Goal: Task Accomplishment & Management: Manage account settings

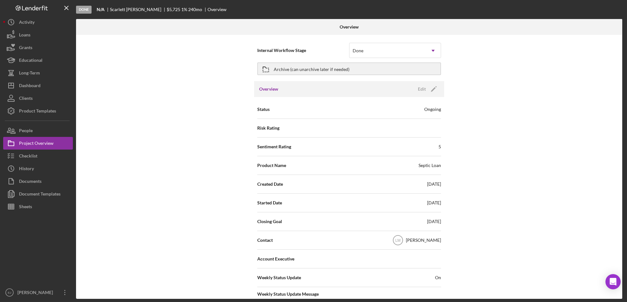
scroll to position [886, 0]
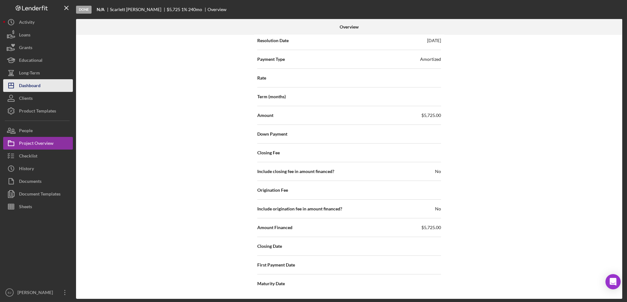
click at [24, 86] on div "Dashboard" at bounding box center [30, 86] width 22 height 14
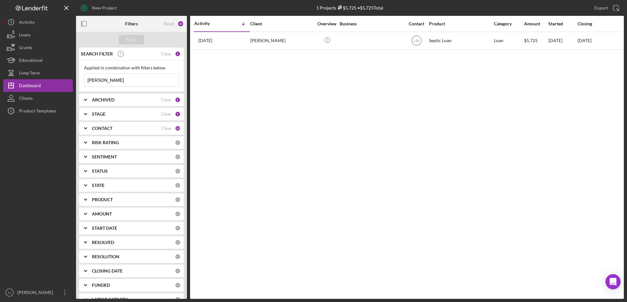
click at [127, 83] on input "[PERSON_NAME]" at bounding box center [131, 80] width 94 height 13
type input "s"
click at [126, 42] on button "Apply" at bounding box center [131, 40] width 25 height 10
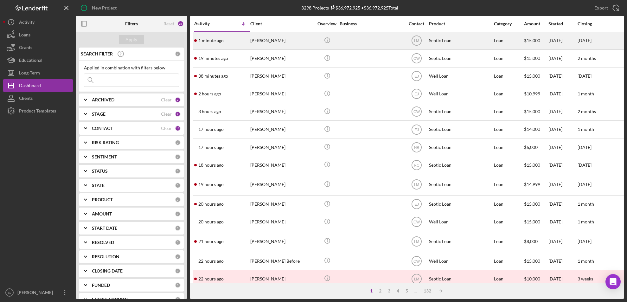
click at [258, 46] on div "[PERSON_NAME]" at bounding box center [281, 40] width 63 height 17
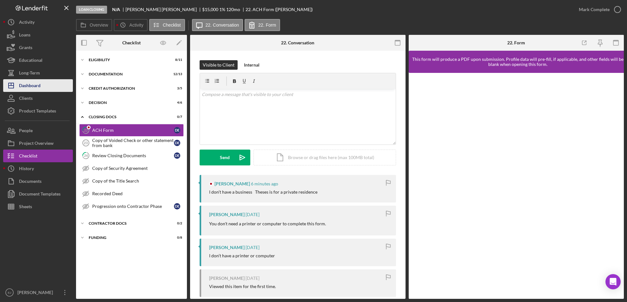
click at [40, 86] on div "Dashboard" at bounding box center [30, 86] width 22 height 14
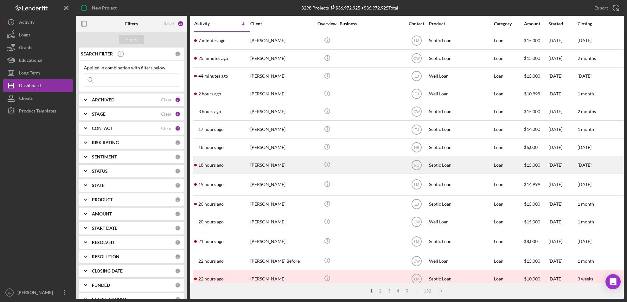
click at [262, 168] on div "[PERSON_NAME]" at bounding box center [281, 165] width 63 height 17
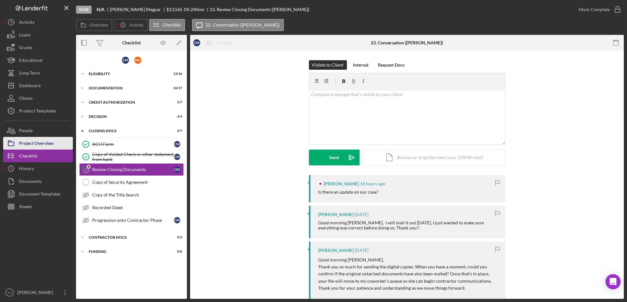
click at [61, 146] on button "Project Overview" at bounding box center [38, 143] width 70 height 13
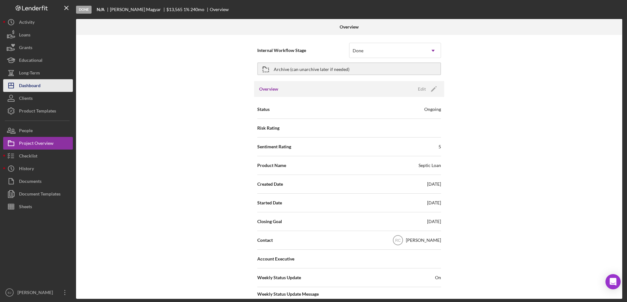
click at [43, 89] on button "Icon/Dashboard Dashboard" at bounding box center [38, 85] width 70 height 13
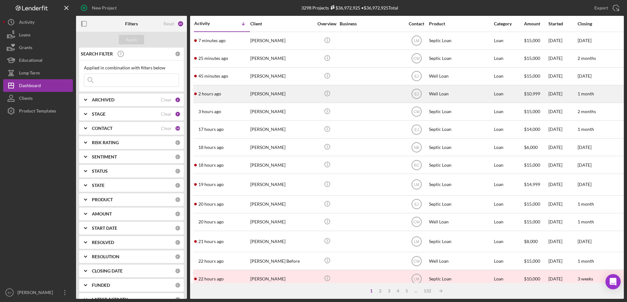
click at [267, 96] on div "[PERSON_NAME]" at bounding box center [281, 94] width 63 height 17
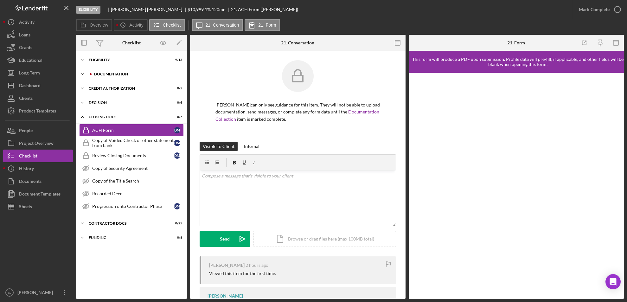
click at [82, 75] on icon "Icon/Expander" at bounding box center [82, 74] width 13 height 13
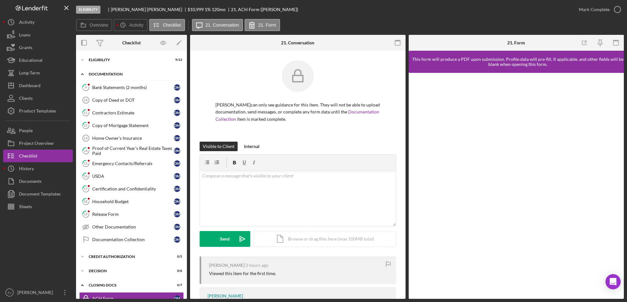
click at [84, 74] on icon "Icon/Expander" at bounding box center [82, 74] width 13 height 13
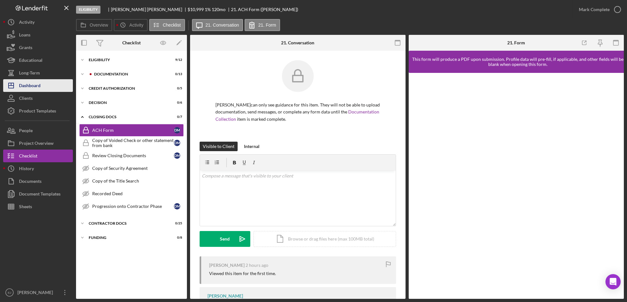
click at [43, 85] on button "Icon/Dashboard Dashboard" at bounding box center [38, 85] width 70 height 13
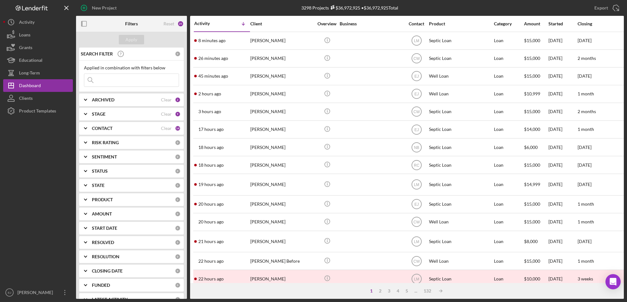
click at [109, 81] on input at bounding box center [131, 80] width 94 height 13
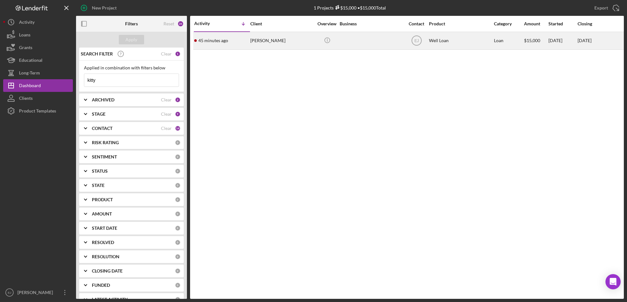
type input "kitty"
click at [265, 43] on div "[PERSON_NAME]" at bounding box center [281, 40] width 63 height 17
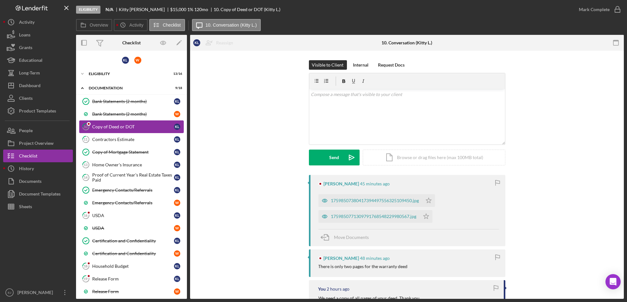
click at [125, 125] on div "Copy of Deed or DOT" at bounding box center [133, 126] width 82 height 5
click at [380, 204] on div "17598507380417394497556325109450.jpg" at bounding box center [371, 200] width 104 height 13
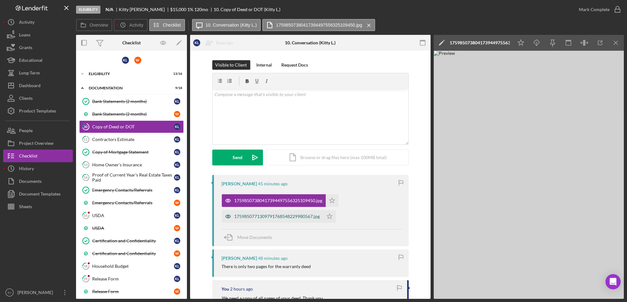
click at [294, 215] on div "1759850771309791768548229980567.jpg" at bounding box center [278, 216] width 86 height 5
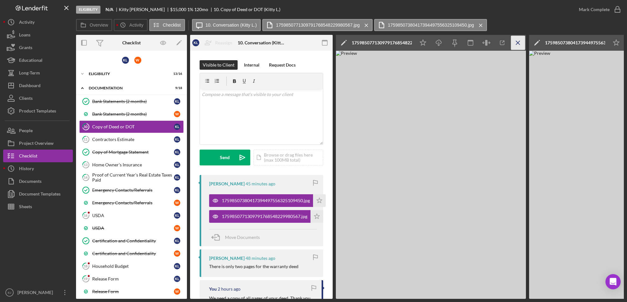
click at [515, 40] on icon "Icon/Menu Close" at bounding box center [518, 43] width 14 height 14
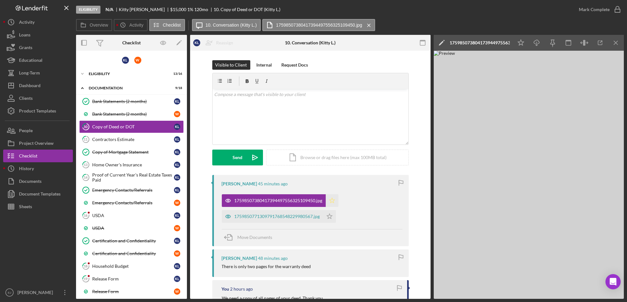
click at [330, 197] on icon "Icon/Star" at bounding box center [332, 200] width 13 height 13
click at [329, 215] on polygon "button" at bounding box center [329, 216] width 5 height 5
click at [619, 6] on icon "button" at bounding box center [618, 10] width 16 height 16
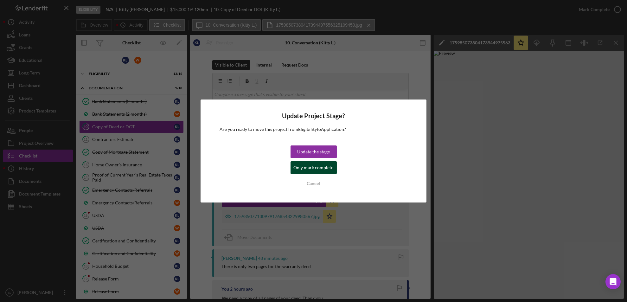
click at [320, 169] on div "Only mark complete" at bounding box center [314, 167] width 40 height 13
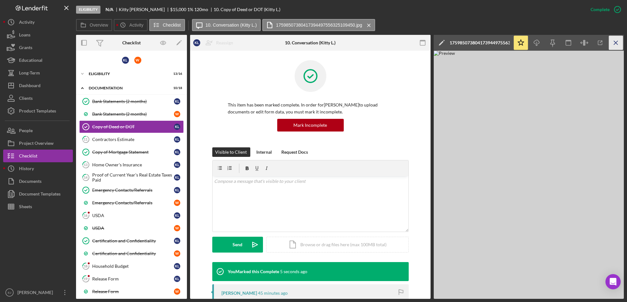
click at [616, 40] on icon "Icon/Menu Close" at bounding box center [616, 43] width 14 height 14
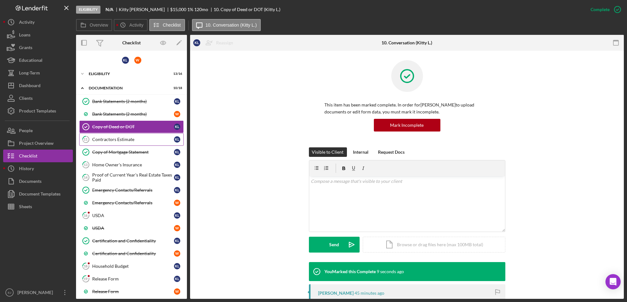
click at [129, 140] on div "Contractors Estimate" at bounding box center [133, 139] width 82 height 5
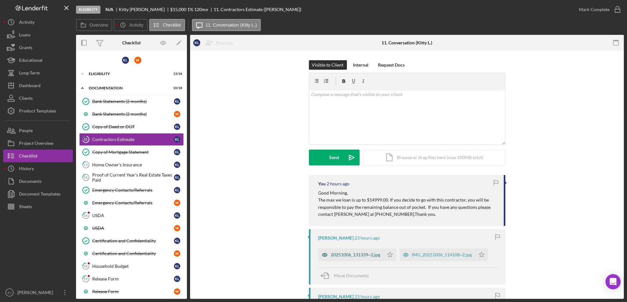
click at [351, 253] on div "20251006_131339~2.jpg" at bounding box center [355, 254] width 49 height 5
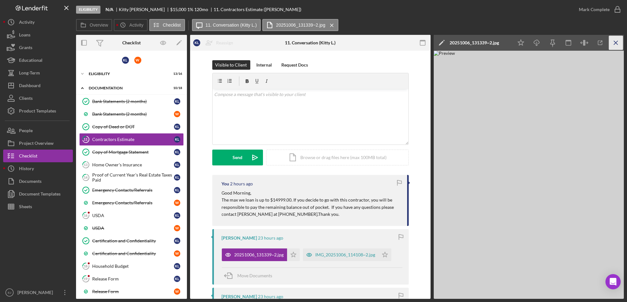
click at [617, 39] on icon "Icon/Menu Close" at bounding box center [616, 43] width 14 height 14
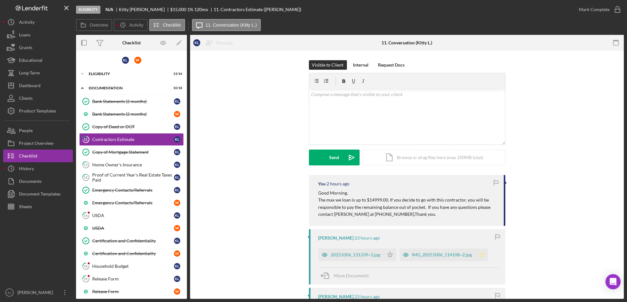
click at [480, 256] on icon "Icon/Star" at bounding box center [482, 255] width 13 height 13
click at [386, 255] on icon "Icon/Star" at bounding box center [390, 255] width 13 height 13
click at [620, 8] on icon "button" at bounding box center [618, 10] width 16 height 16
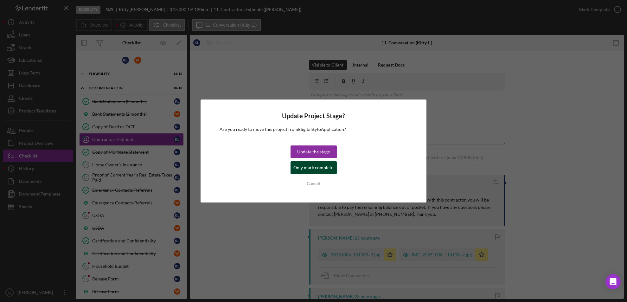
click at [311, 169] on div "Only mark complete" at bounding box center [314, 167] width 40 height 13
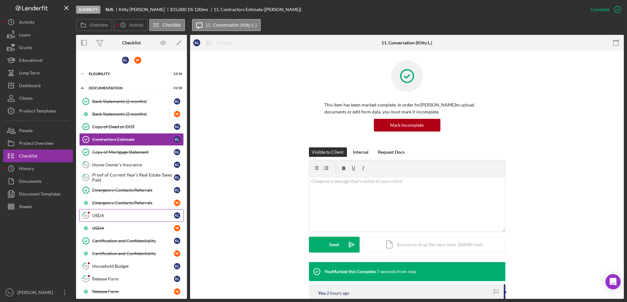
click at [118, 217] on div "USDA" at bounding box center [133, 215] width 82 height 5
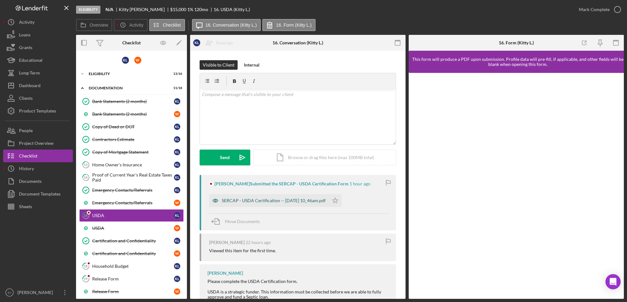
click at [297, 202] on div "SERCAP - USDA Certification -- [DATE] 10_46am.pdf" at bounding box center [274, 200] width 104 height 5
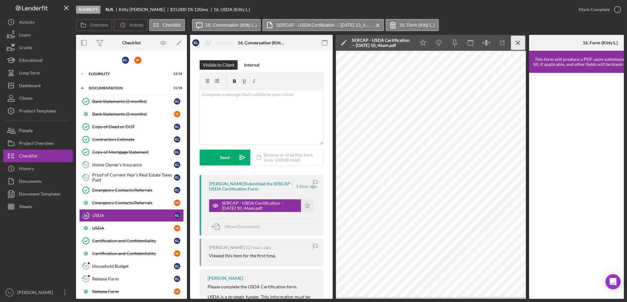
click at [517, 38] on icon "Icon/Menu Close" at bounding box center [518, 43] width 14 height 14
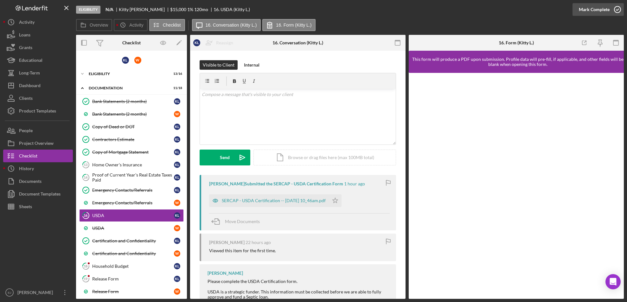
click at [620, 11] on icon "button" at bounding box center [618, 10] width 16 height 16
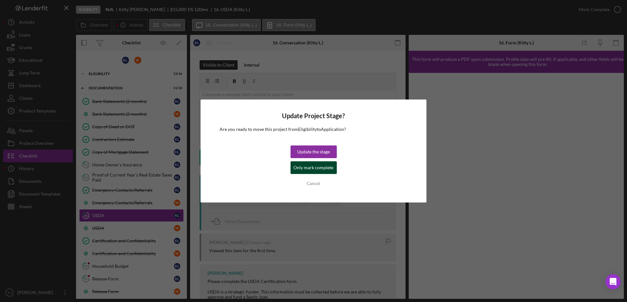
click at [323, 164] on div "Only mark complete" at bounding box center [314, 167] width 40 height 13
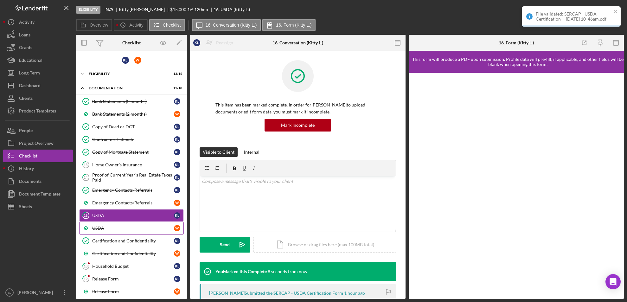
click at [119, 223] on link "USDA W" at bounding box center [131, 228] width 105 height 13
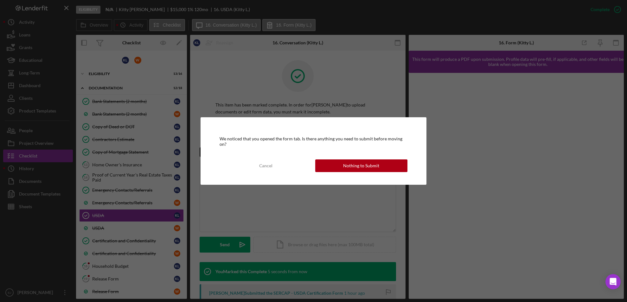
click at [395, 100] on div "We noticed that you opened the form tab. Is there anything you need to submit b…" at bounding box center [313, 151] width 627 height 302
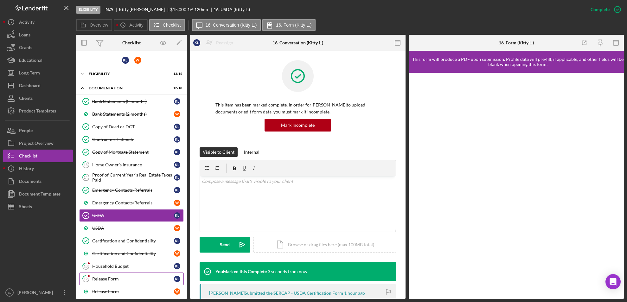
click at [124, 275] on link "19 Release Form K L" at bounding box center [131, 279] width 105 height 13
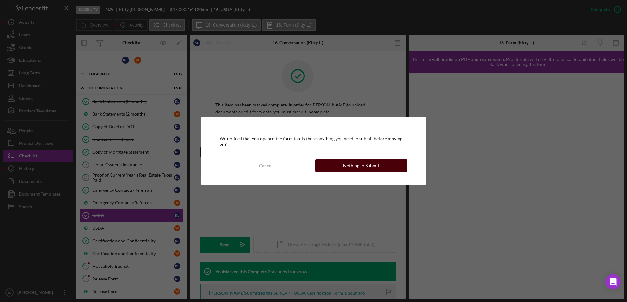
click at [390, 165] on button "Nothing to Submit" at bounding box center [361, 165] width 93 height 13
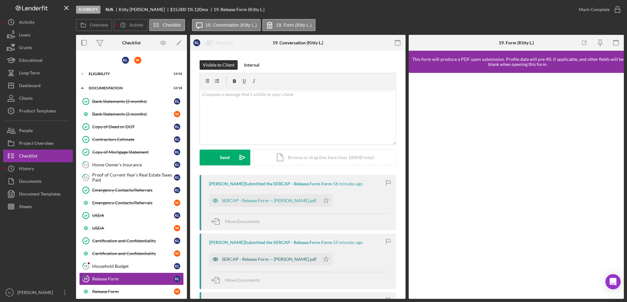
click at [283, 259] on div "SERCAP - Release Form -- [PERSON_NAME].pdf" at bounding box center [269, 259] width 95 height 5
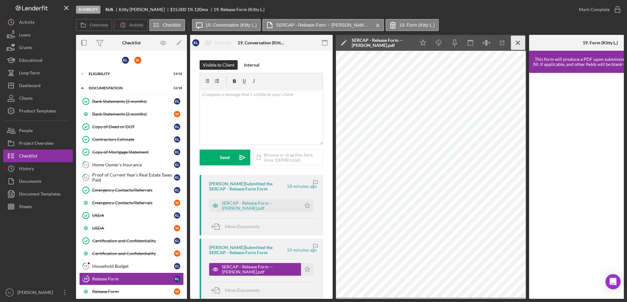
click at [515, 46] on icon "Icon/Menu Close" at bounding box center [518, 43] width 14 height 14
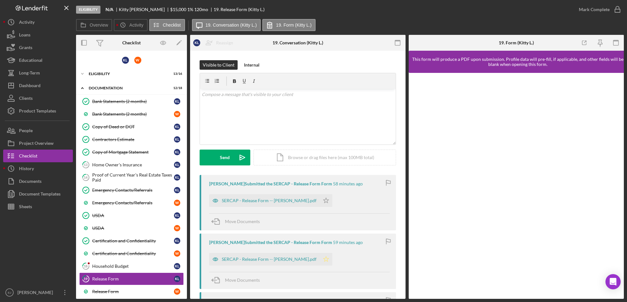
click at [320, 262] on icon "Icon/Star" at bounding box center [326, 259] width 13 height 13
click at [619, 10] on icon "button" at bounding box center [618, 10] width 16 height 16
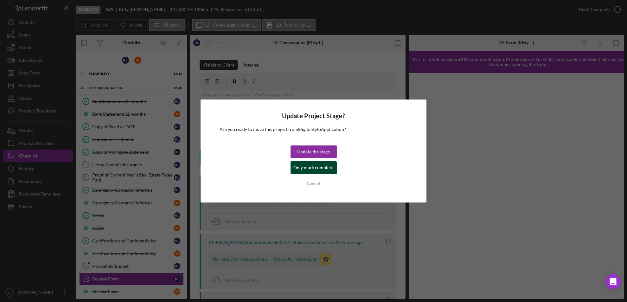
click at [314, 165] on div "Only mark complete" at bounding box center [314, 167] width 40 height 13
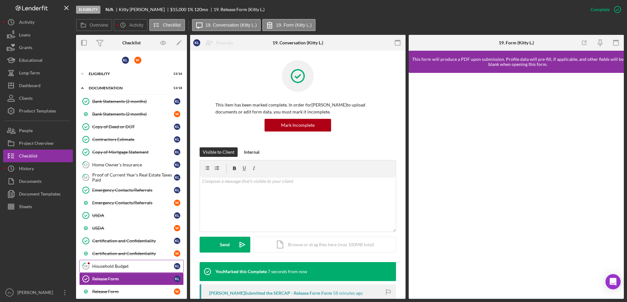
click at [135, 268] on div "Household Budget" at bounding box center [133, 266] width 82 height 5
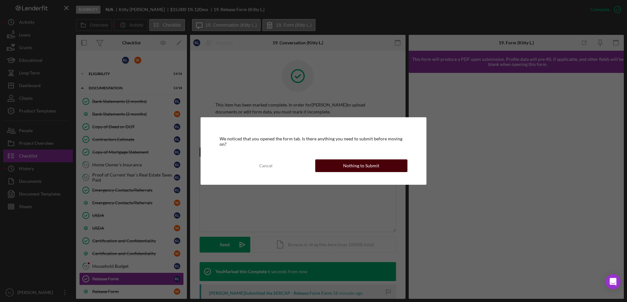
click at [379, 166] on button "Nothing to Submit" at bounding box center [361, 165] width 93 height 13
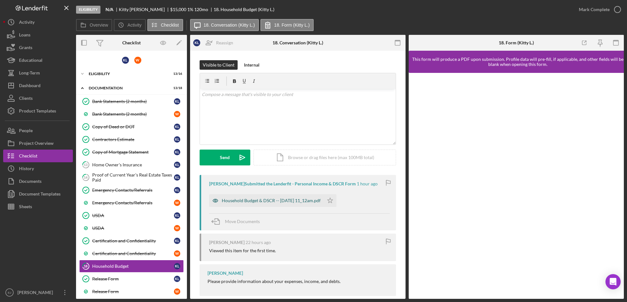
click at [320, 202] on div "Household Budget & DSCR -- [DATE] 11_12am.pdf" at bounding box center [271, 200] width 99 height 5
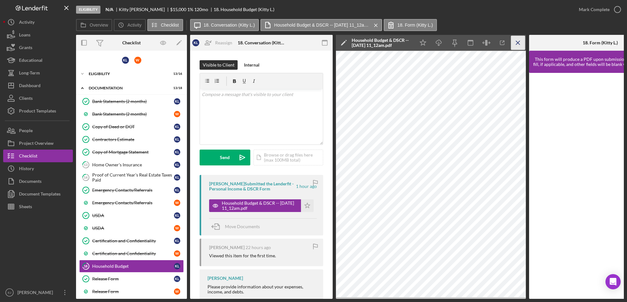
click at [515, 42] on icon "Icon/Menu Close" at bounding box center [518, 43] width 14 height 14
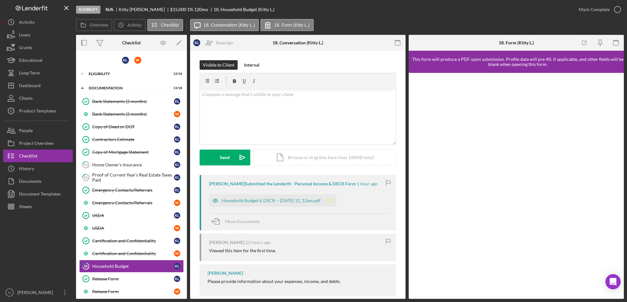
click at [337, 197] on icon "Icon/Star" at bounding box center [330, 200] width 13 height 13
click at [616, 14] on icon "button" at bounding box center [618, 10] width 16 height 16
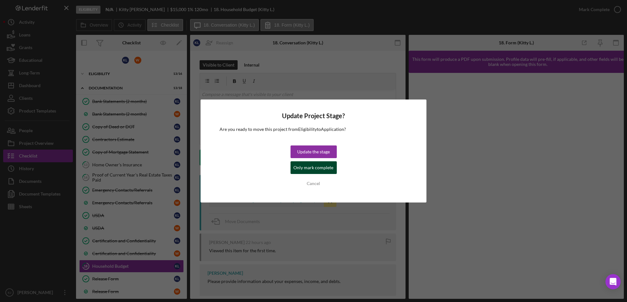
click at [301, 169] on div "Only mark complete" at bounding box center [314, 167] width 40 height 13
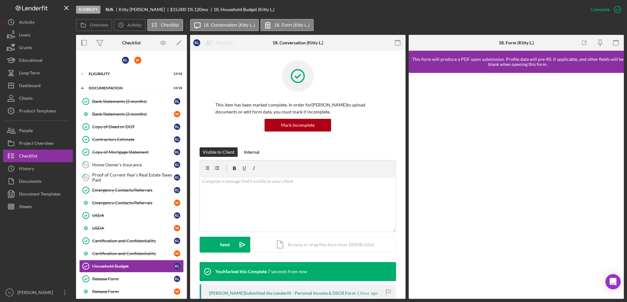
scroll to position [119, 0]
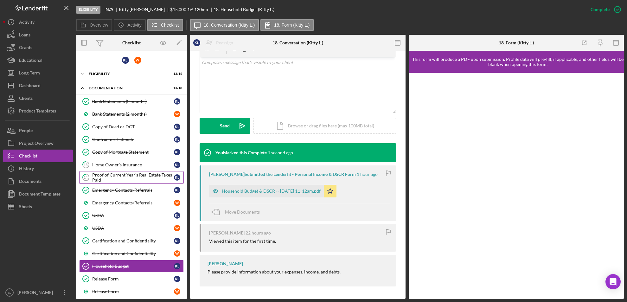
click at [139, 173] on div "Proof of Current Year's Real Estate Taxes Paid" at bounding box center [133, 177] width 82 height 10
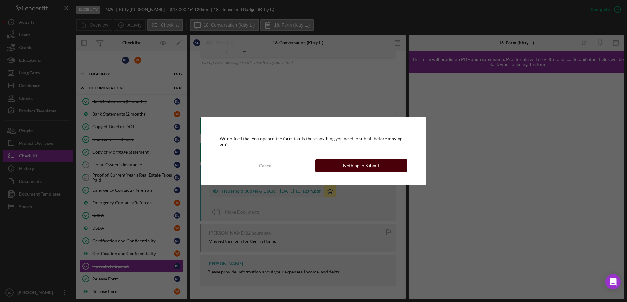
click at [337, 165] on button "Nothing to Submit" at bounding box center [361, 165] width 93 height 13
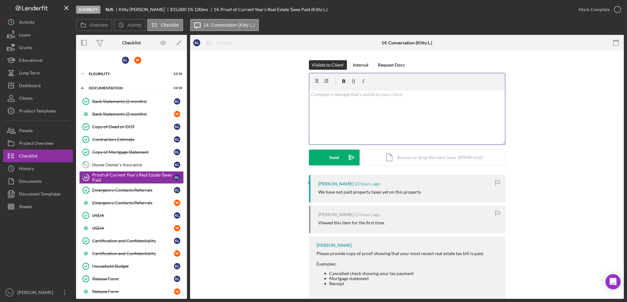
click at [332, 112] on div "v Color teal Color pink Remove color Add row above Add row below Add column bef…" at bounding box center [407, 116] width 196 height 55
click at [108, 164] on div "Home Owner's Insurance" at bounding box center [133, 164] width 82 height 5
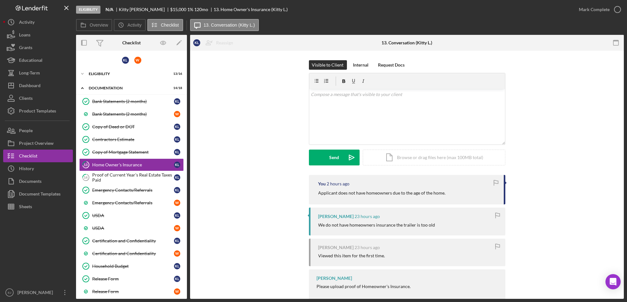
click at [188, 271] on div "Overview Internal Workflow Stage Eligibility Icon/Dropdown Arrow Archive (can u…" at bounding box center [350, 167] width 548 height 264
click at [185, 272] on div "Bank Statements (2 months) Bank Statements (2 months) K L Bank Statements (2 mo…" at bounding box center [131, 210] width 111 height 231
click at [184, 257] on div "Bank Statements (2 months) Bank Statements (2 months) K L Bank Statements (2 mo…" at bounding box center [131, 210] width 111 height 231
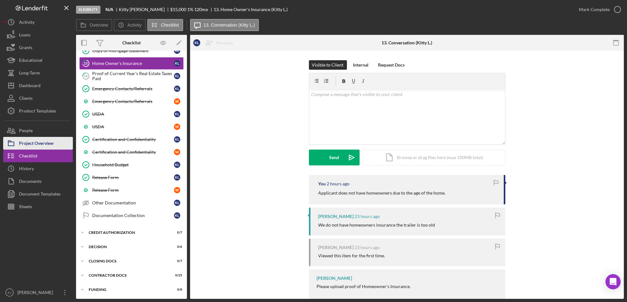
click at [49, 141] on div "Project Overview" at bounding box center [36, 144] width 35 height 14
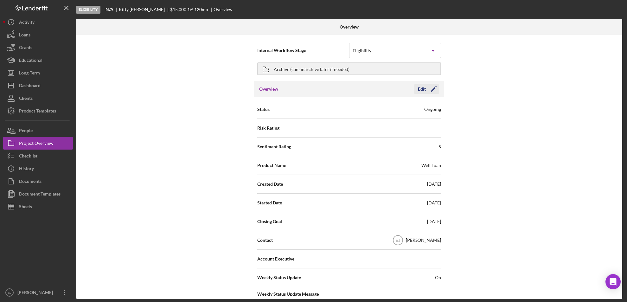
click at [423, 92] on div "Edit" at bounding box center [422, 89] width 8 height 10
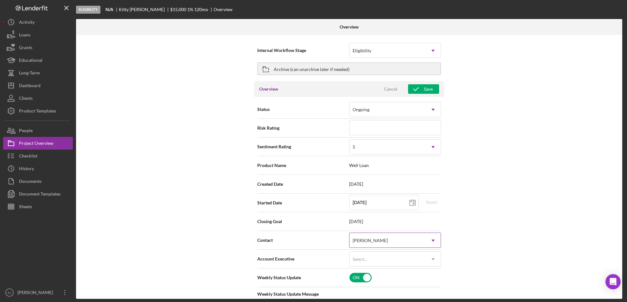
click at [433, 242] on icon "Icon/Dropdown Arrow" at bounding box center [433, 240] width 15 height 15
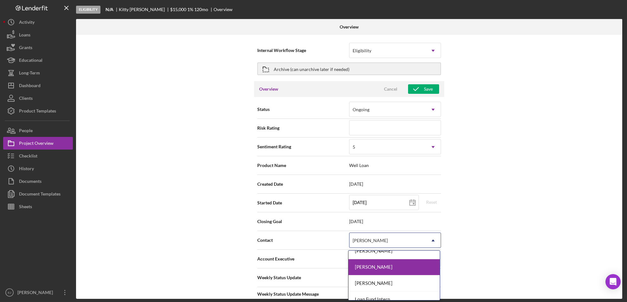
scroll to position [43, 0]
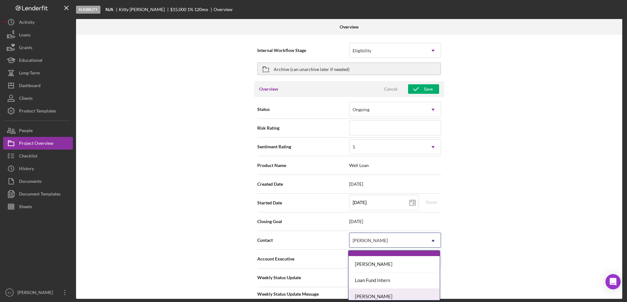
click at [425, 296] on div "[PERSON_NAME]" at bounding box center [394, 297] width 91 height 16
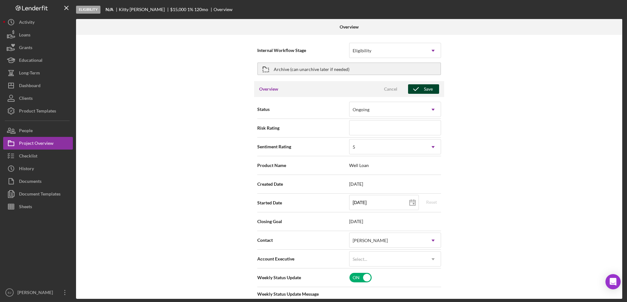
click at [426, 87] on div "Save" at bounding box center [428, 89] width 9 height 10
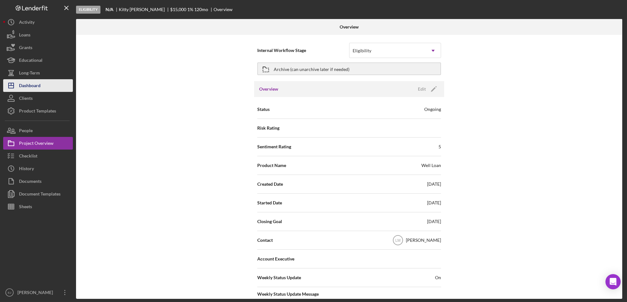
click at [54, 83] on button "Icon/Dashboard Dashboard" at bounding box center [38, 85] width 70 height 13
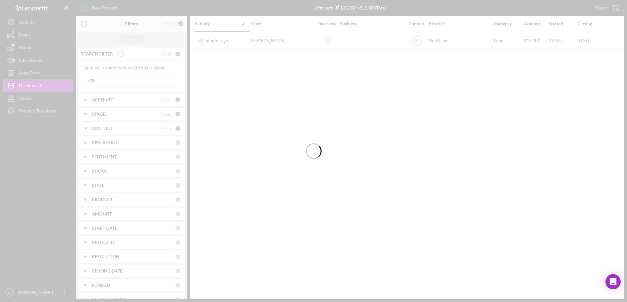
click at [135, 82] on div at bounding box center [313, 151] width 627 height 302
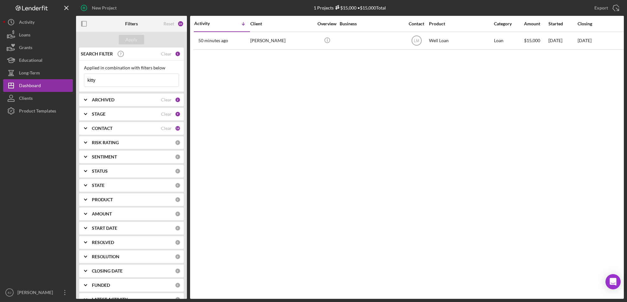
click at [135, 82] on input "kitty" at bounding box center [131, 80] width 94 height 13
type input "k"
type input "[PERSON_NAME]"
click at [138, 34] on div "Apply" at bounding box center [131, 40] width 111 height 16
click at [137, 40] on button "Apply" at bounding box center [131, 40] width 25 height 10
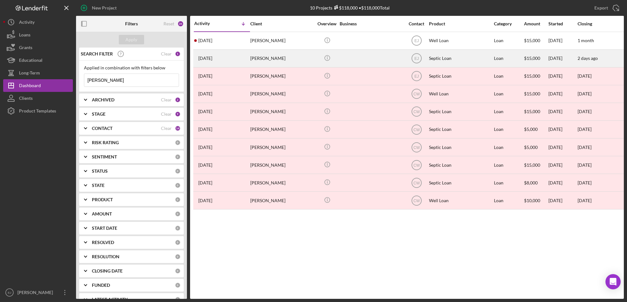
click at [257, 60] on div "[PERSON_NAME]" at bounding box center [281, 58] width 63 height 17
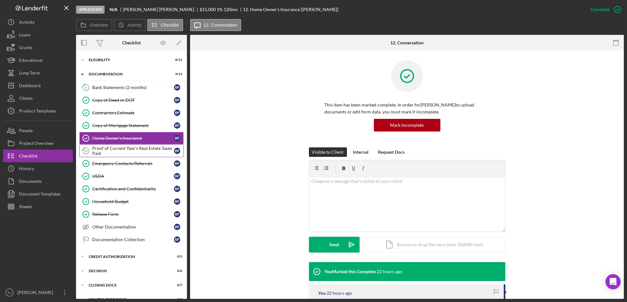
click at [117, 150] on div "Proof of Current Year's Real Estate Taxes Paid" at bounding box center [133, 151] width 82 height 10
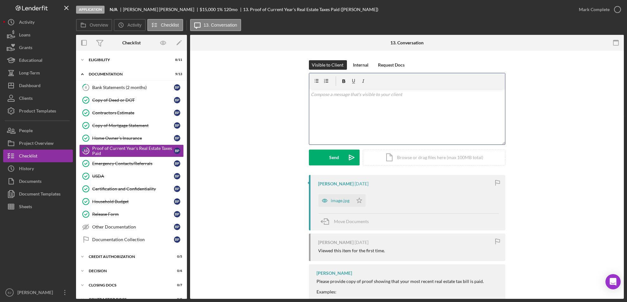
click at [344, 105] on div "v Color teal Color pink Remove color Add row above Add row below Add column bef…" at bounding box center [407, 116] width 196 height 55
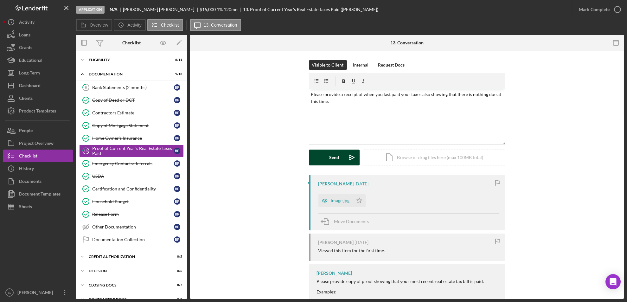
click at [337, 159] on div "Send" at bounding box center [334, 158] width 10 height 16
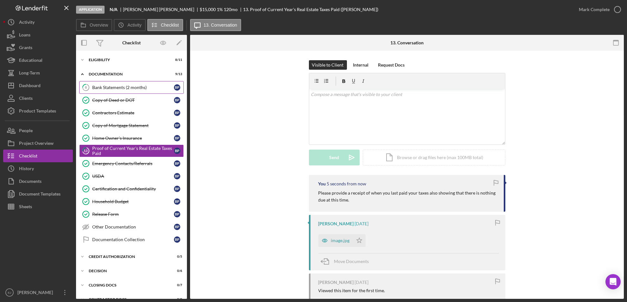
click at [127, 85] on div "Bank Statements (2 months)" at bounding box center [133, 87] width 82 height 5
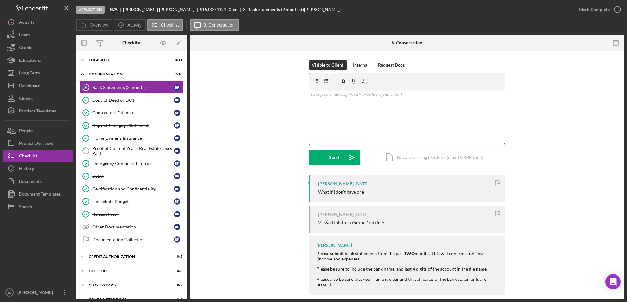
click at [343, 114] on div "v Color teal Color pink Remove color Add row above Add row below Add column bef…" at bounding box center [407, 116] width 196 height 55
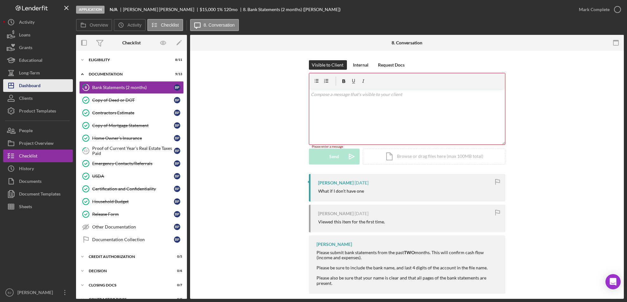
click at [38, 91] on div "Dashboard" at bounding box center [30, 86] width 22 height 14
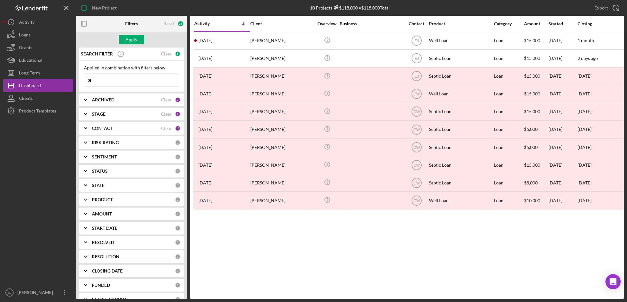
type input "b"
click at [136, 39] on div "Apply" at bounding box center [132, 40] width 12 height 10
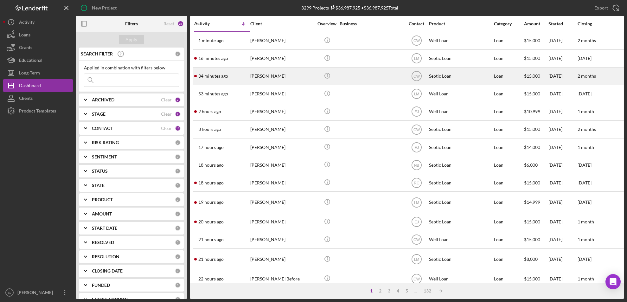
click at [271, 76] on div "[PERSON_NAME]" at bounding box center [281, 76] width 63 height 17
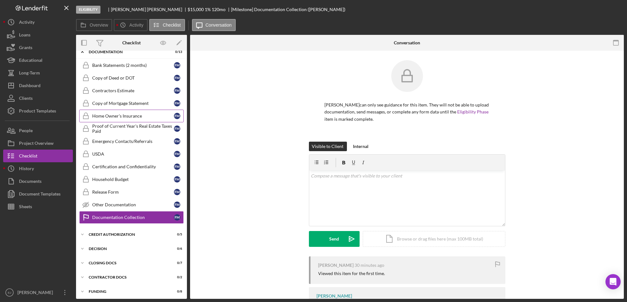
scroll to position [24, 0]
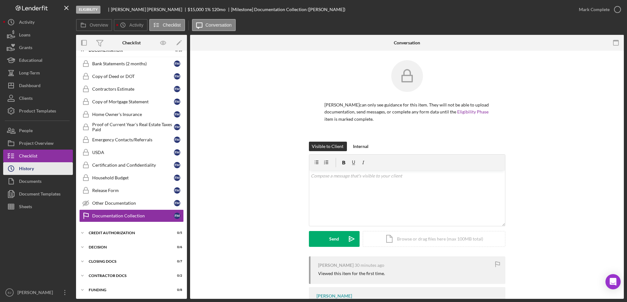
click at [47, 170] on button "Icon/History History" at bounding box center [38, 168] width 70 height 13
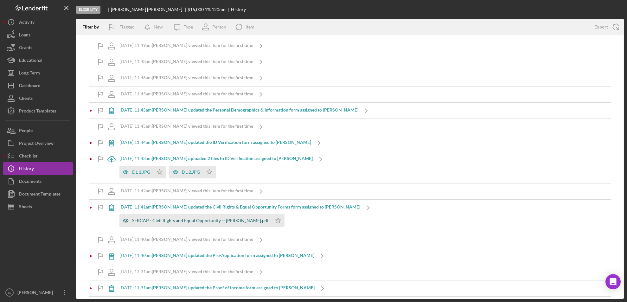
click at [171, 222] on div "SERCAP - Civil Rights and Equal Opportunity -- [PERSON_NAME].pdf" at bounding box center [200, 220] width 137 height 5
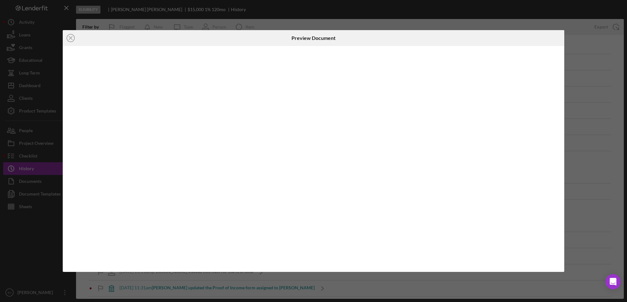
click at [171, 222] on body "Eligibility [PERSON_NAME] $15,000 $15,000 1 % 120 mo History Filter by Flagged …" at bounding box center [313, 151] width 627 height 302
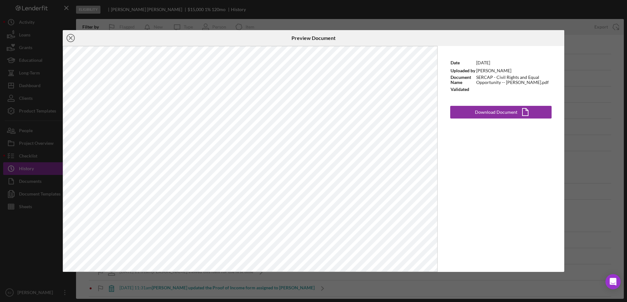
click at [71, 36] on icon "Icon/Close" at bounding box center [71, 38] width 16 height 16
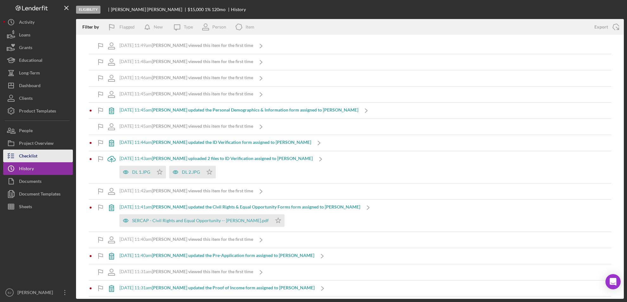
click at [31, 159] on div "Checklist" at bounding box center [28, 157] width 18 height 14
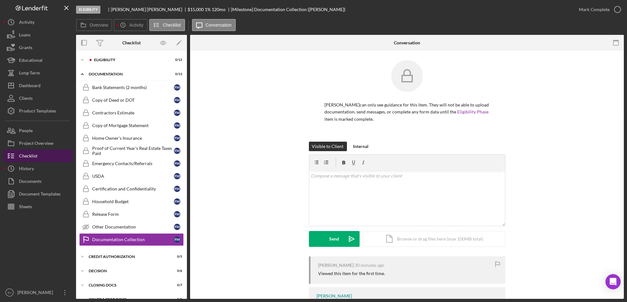
scroll to position [24, 0]
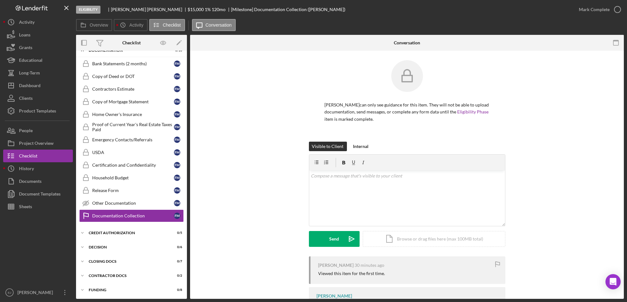
click at [189, 63] on div "Overview Internal Workflow Stage Eligibility Icon/Dropdown Arrow Archive (can u…" at bounding box center [350, 167] width 548 height 264
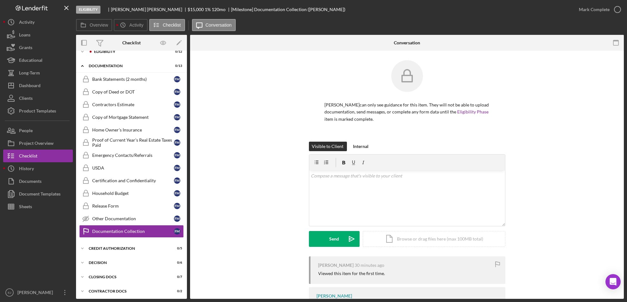
scroll to position [0, 0]
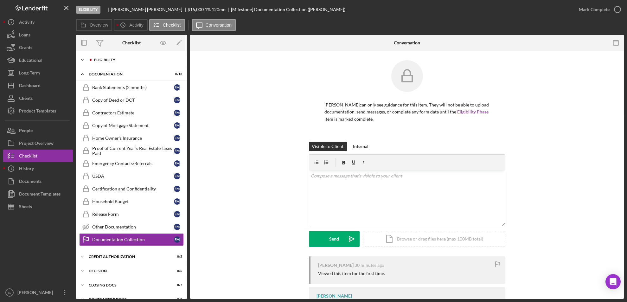
click at [83, 61] on icon "Icon/Expander" at bounding box center [82, 60] width 13 height 13
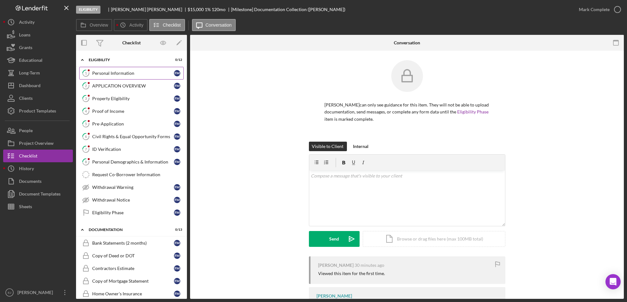
click at [118, 71] on div "Personal Information" at bounding box center [133, 73] width 82 height 5
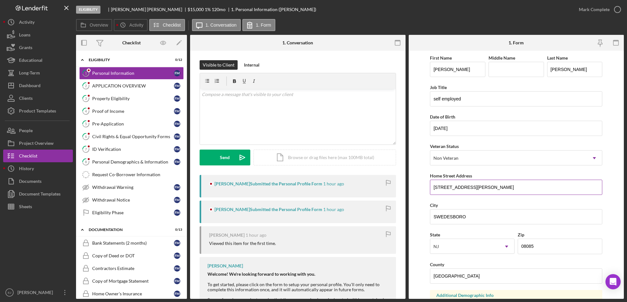
drag, startPoint x: 432, startPoint y: 187, endPoint x: 497, endPoint y: 186, distance: 64.7
click at [497, 186] on input "[STREET_ADDRESS][PERSON_NAME]" at bounding box center [516, 187] width 172 height 15
click at [110, 99] on div "Property Eligibility" at bounding box center [133, 98] width 82 height 5
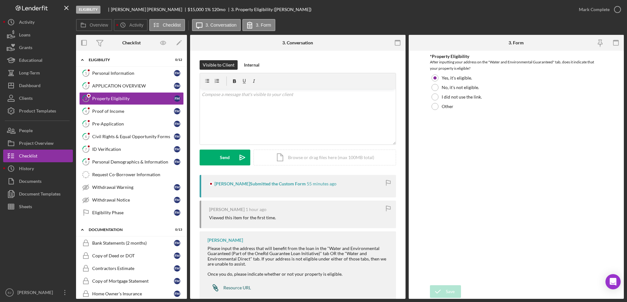
click at [236, 288] on div "Resource URL" at bounding box center [237, 287] width 28 height 5
click at [336, 159] on div "Icon/Document Browse or drag files here (max 100MB total) Tap to choose files o…" at bounding box center [325, 158] width 143 height 16
click at [240, 161] on icon "Icon/Upload" at bounding box center [243, 158] width 16 height 16
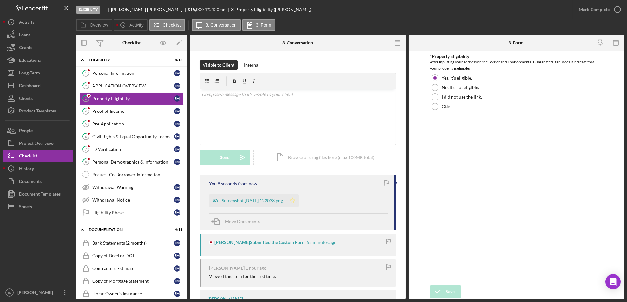
click at [299, 199] on icon "Icon/Star" at bounding box center [292, 200] width 13 height 13
click at [616, 8] on icon "button" at bounding box center [618, 10] width 16 height 16
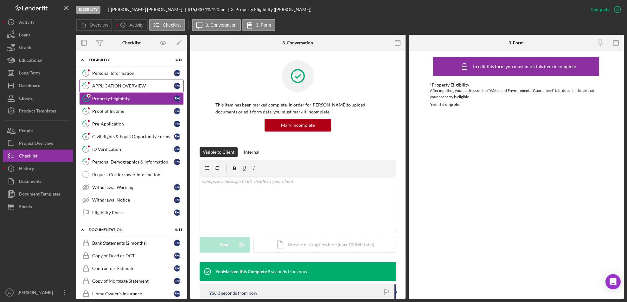
click at [122, 86] on div "APPLICATION OVERVIEW" at bounding box center [133, 85] width 82 height 5
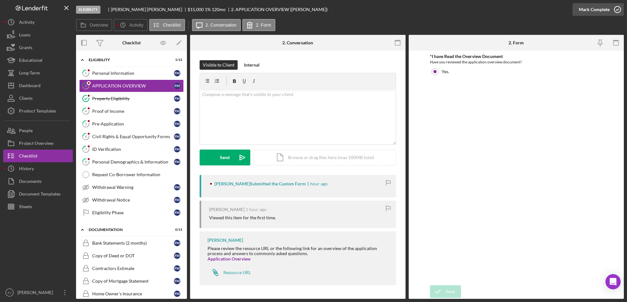
click at [616, 12] on icon "button" at bounding box center [618, 10] width 16 height 16
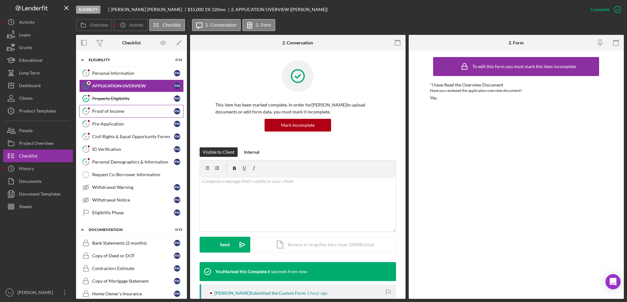
click at [133, 106] on link "4 Proof of Income F M" at bounding box center [131, 111] width 105 height 13
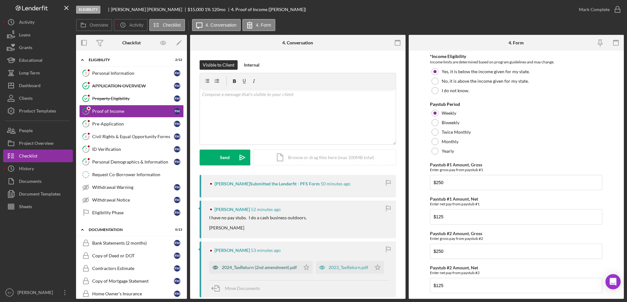
click at [256, 265] on div "2024_TaxReturn (2nd amendment).pdf" at bounding box center [259, 267] width 75 height 5
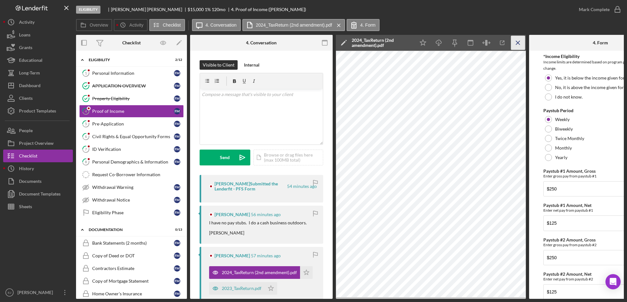
click at [520, 38] on icon "Icon/Menu Close" at bounding box center [518, 43] width 14 height 14
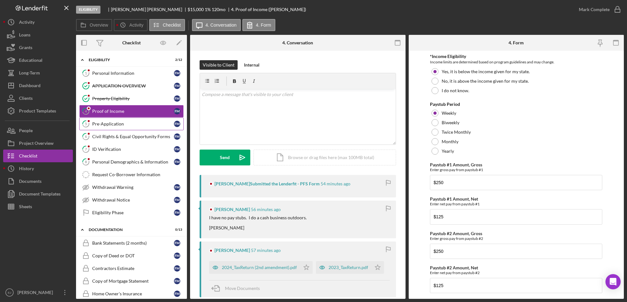
click at [108, 126] on div "Pre-Application" at bounding box center [133, 123] width 82 height 5
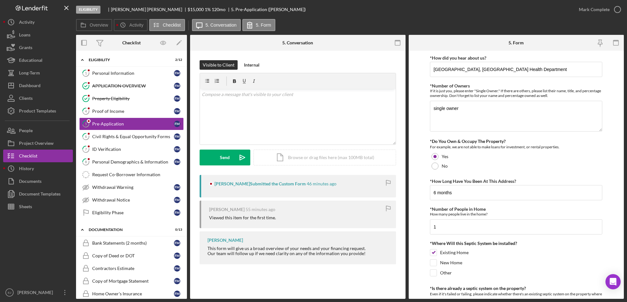
click at [624, 248] on form "*How did you hear about us? [GEOGRAPHIC_DATA], [GEOGRAPHIC_DATA] Health Departm…" at bounding box center [517, 175] width 216 height 248
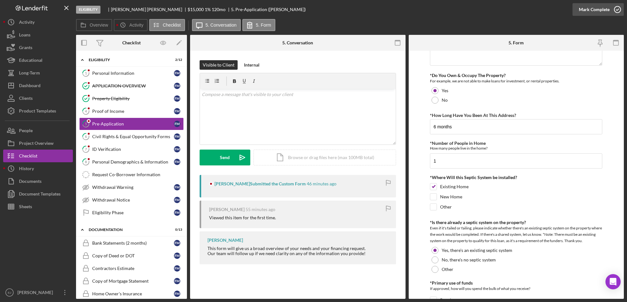
click at [615, 4] on icon "button" at bounding box center [618, 10] width 16 height 16
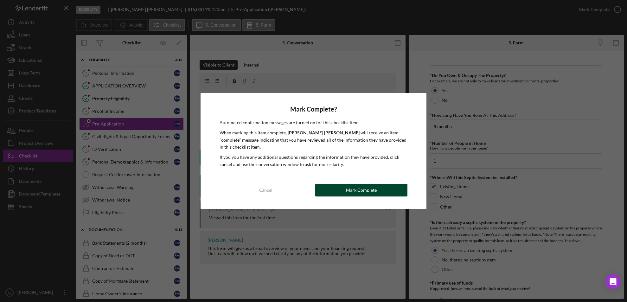
click at [367, 188] on div "Mark Complete" at bounding box center [361, 190] width 31 height 13
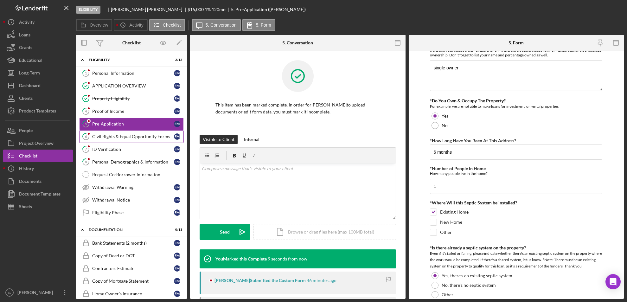
scroll to position [91, 0]
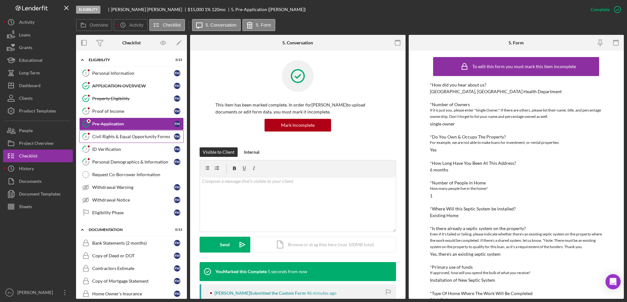
click at [113, 137] on div "Civil Rights & Equal Opportunity Forms" at bounding box center [133, 136] width 82 height 5
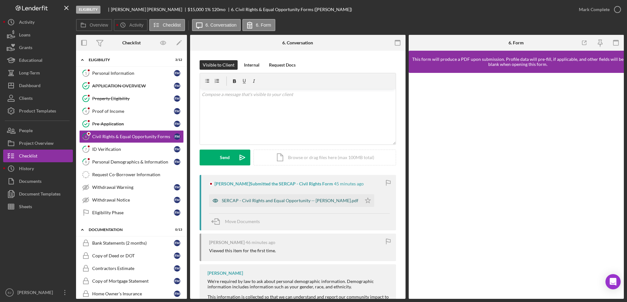
click at [272, 204] on div "SERCAP - Civil Rights and Equal Opportunity -- [PERSON_NAME].pdf" at bounding box center [285, 200] width 152 height 13
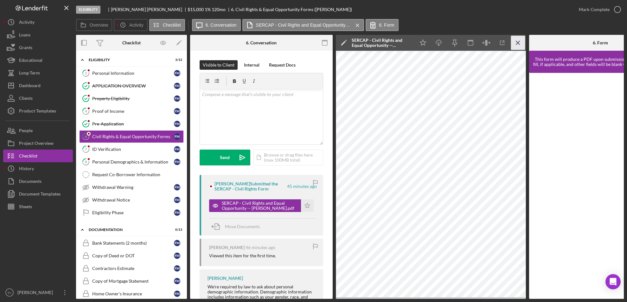
click at [520, 41] on line "button" at bounding box center [517, 42] width 3 height 3
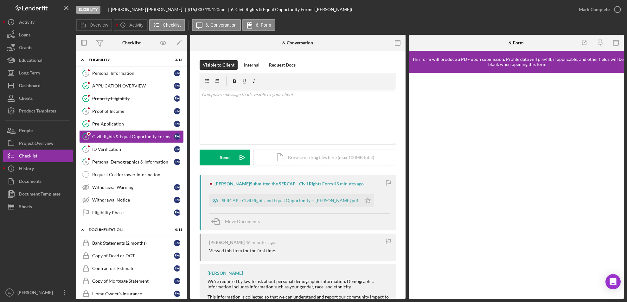
click at [367, 199] on div "SERCAP - Civil Rights and Equal Opportunity -- [PERSON_NAME].pdf Icon/Star" at bounding box center [293, 199] width 168 height 16
click at [366, 200] on polygon "button" at bounding box center [368, 200] width 5 height 5
click at [615, 7] on icon "button" at bounding box center [618, 10] width 16 height 16
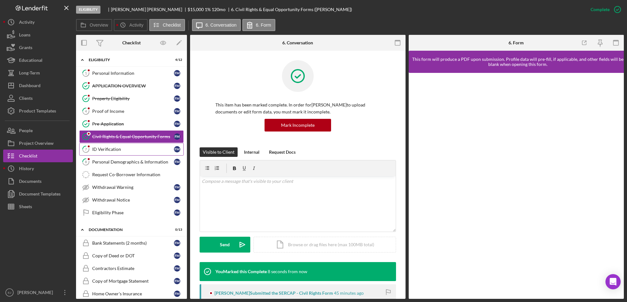
click at [98, 153] on link "7 ID Verification F M" at bounding box center [131, 149] width 105 height 13
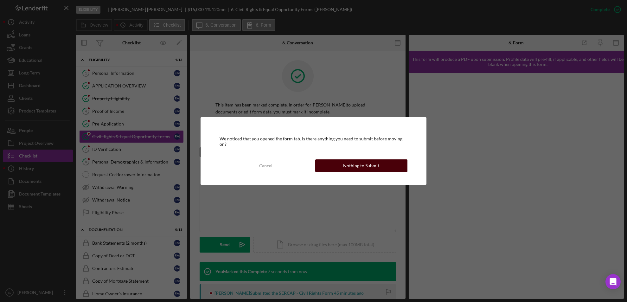
click at [367, 168] on div "Nothing to Submit" at bounding box center [361, 165] width 36 height 13
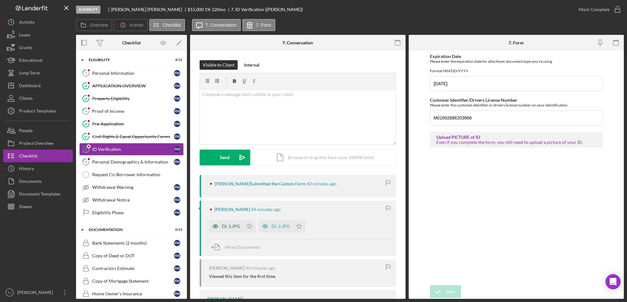
click at [223, 226] on div "DL 1.JPG" at bounding box center [231, 226] width 18 height 5
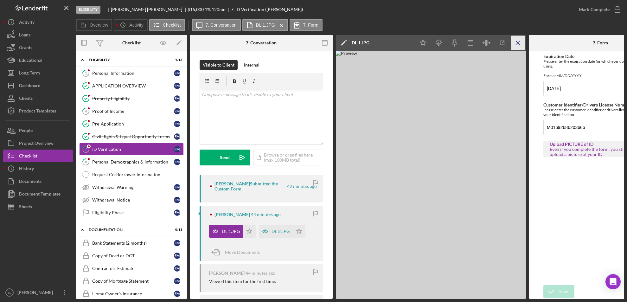
click at [519, 43] on icon "Icon/Menu Close" at bounding box center [518, 43] width 14 height 14
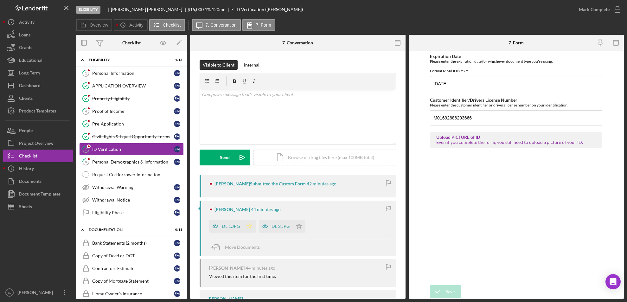
click at [248, 222] on icon "Icon/Star" at bounding box center [249, 226] width 13 height 13
click at [619, 4] on icon "button" at bounding box center [618, 10] width 16 height 16
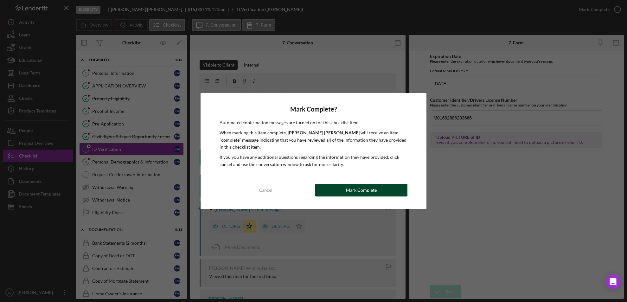
click at [399, 184] on button "Mark Complete" at bounding box center [361, 190] width 93 height 13
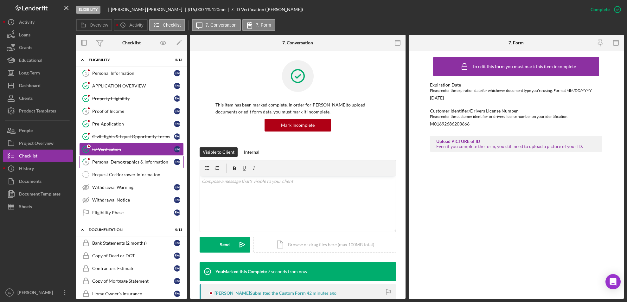
click at [139, 165] on link "8 Personal Demographics & Information F M" at bounding box center [131, 162] width 105 height 13
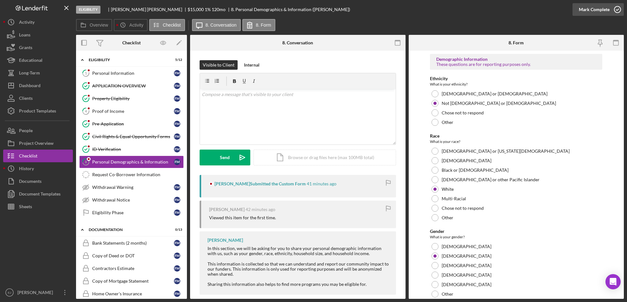
click at [620, 9] on icon "button" at bounding box center [618, 10] width 16 height 16
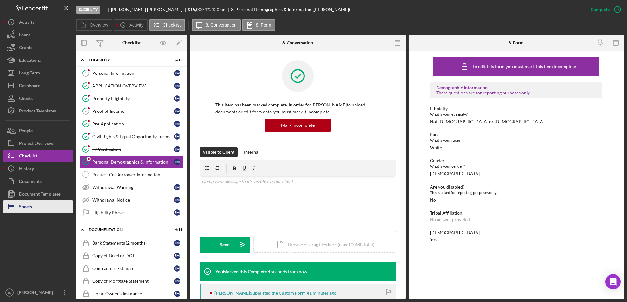
click at [44, 204] on button "Sheets" at bounding box center [38, 206] width 70 height 13
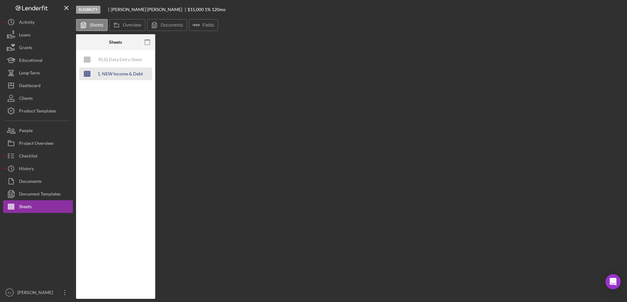
click at [104, 78] on div "1. NEW Income & Debt Calc" at bounding box center [120, 74] width 51 height 13
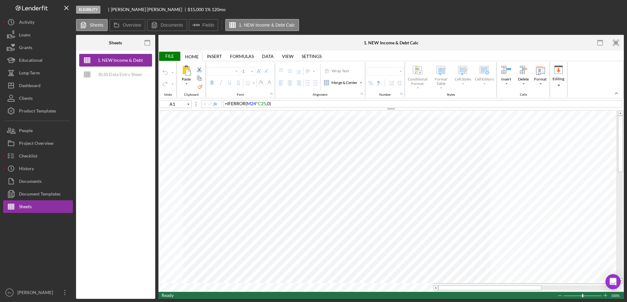
type input "G29"
type input "Calibri"
type input "11"
click at [621, 271] on div at bounding box center [620, 197] width 5 height 163
click at [620, 126] on div at bounding box center [620, 197] width 5 height 163
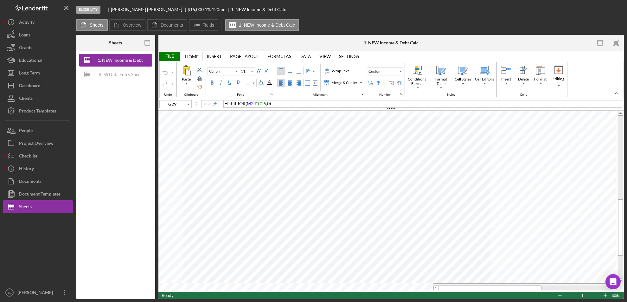
click at [622, 271] on div at bounding box center [620, 197] width 5 height 163
click at [622, 113] on span at bounding box center [621, 113] width 4 height 4
click at [45, 150] on button "Checklist" at bounding box center [38, 156] width 70 height 13
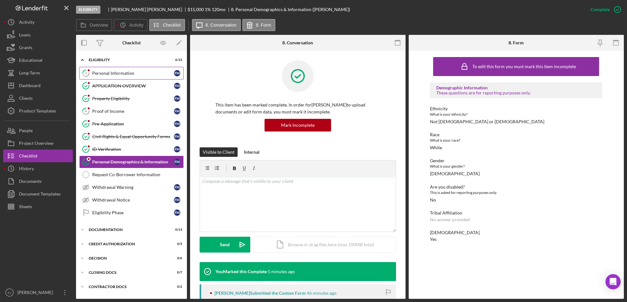
click at [120, 74] on div "Personal Information" at bounding box center [133, 73] width 82 height 5
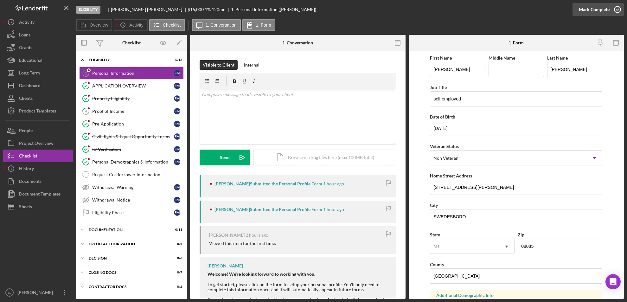
click at [617, 9] on icon "button" at bounding box center [618, 10] width 16 height 16
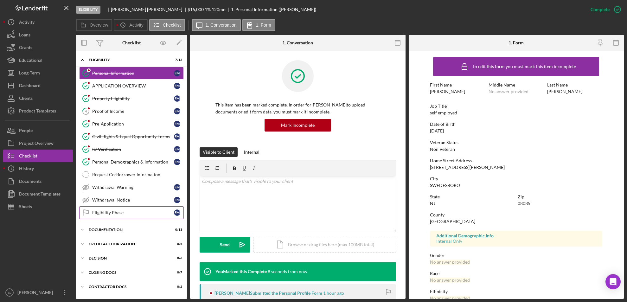
click at [108, 215] on div "Eligibility Phase" at bounding box center [133, 212] width 82 height 5
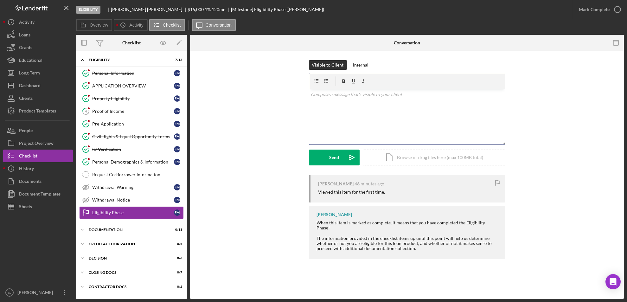
click at [348, 111] on div "v Color teal Color pink Remove color Add row above Add row below Add column bef…" at bounding box center [407, 116] width 196 height 55
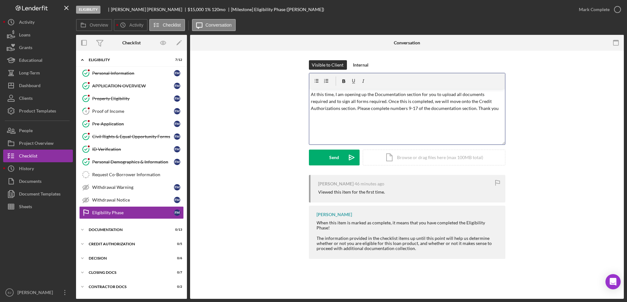
click at [310, 93] on div "v Color teal Color pink Remove color Add row above Add row below Add column bef…" at bounding box center [407, 116] width 196 height 55
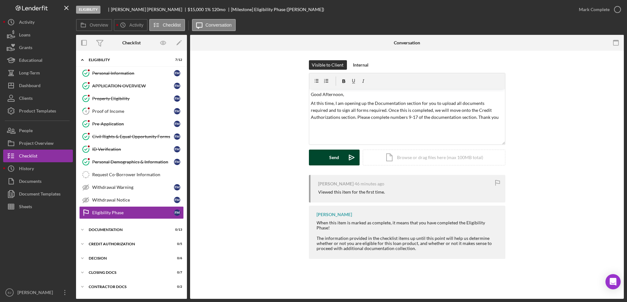
click at [330, 158] on div "Send" at bounding box center [334, 158] width 10 height 16
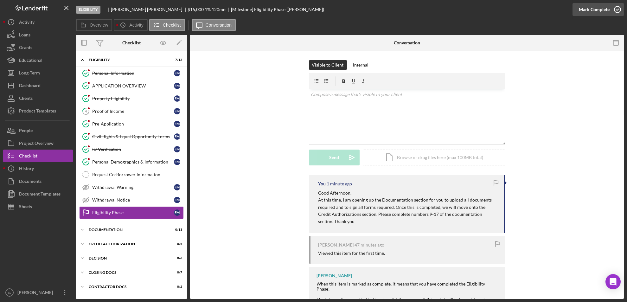
click at [615, 6] on icon "button" at bounding box center [618, 10] width 16 height 16
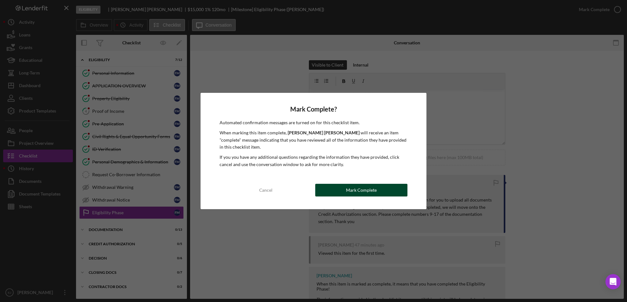
click at [379, 185] on button "Mark Complete" at bounding box center [361, 190] width 93 height 13
